Goal: Transaction & Acquisition: Purchase product/service

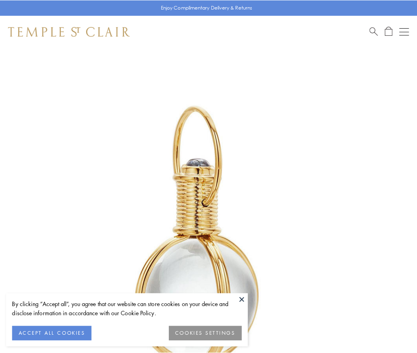
scroll to position [207, 0]
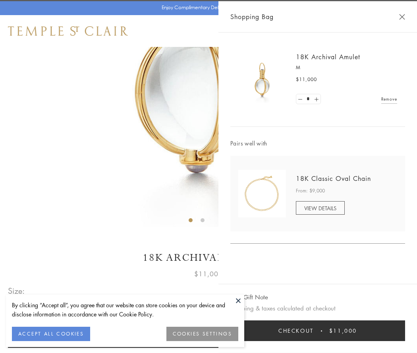
click at [318, 330] on button "Checkout $11,000" at bounding box center [317, 330] width 175 height 21
